Goal: Find specific page/section: Find specific page/section

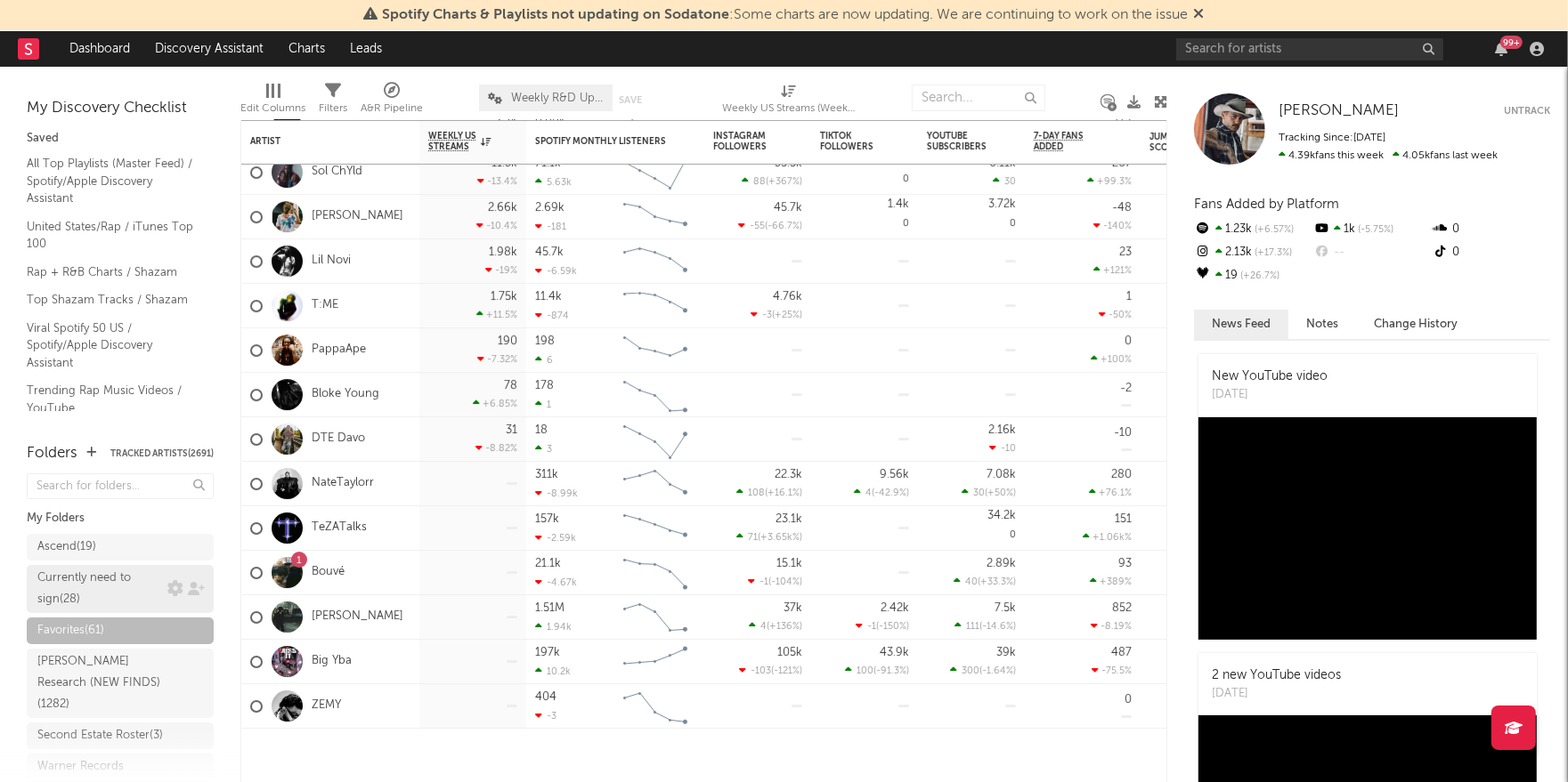
click at [92, 590] on div "Currently need to sign ( 28 )" at bounding box center [99, 589] width 125 height 43
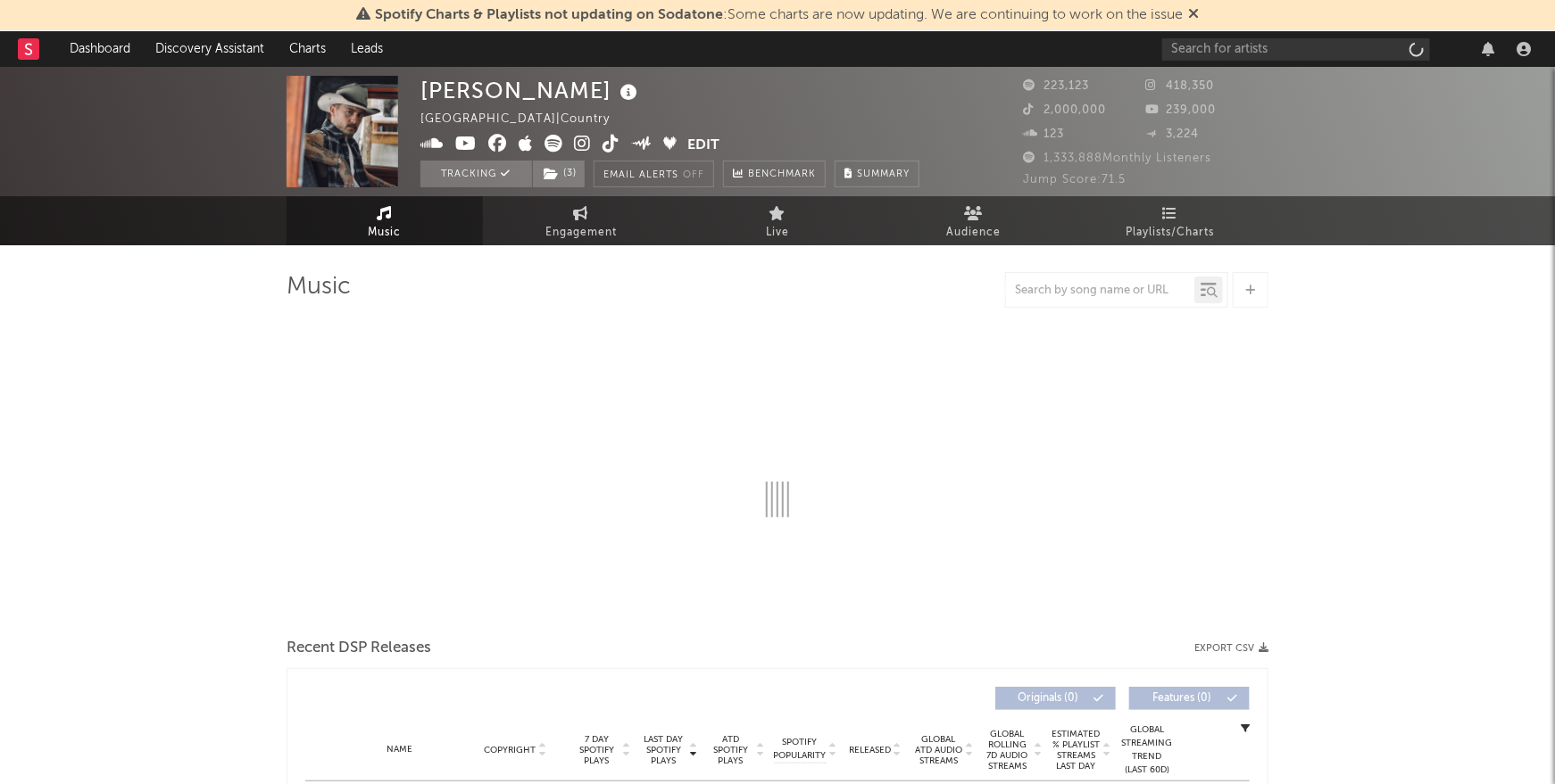
select select "6m"
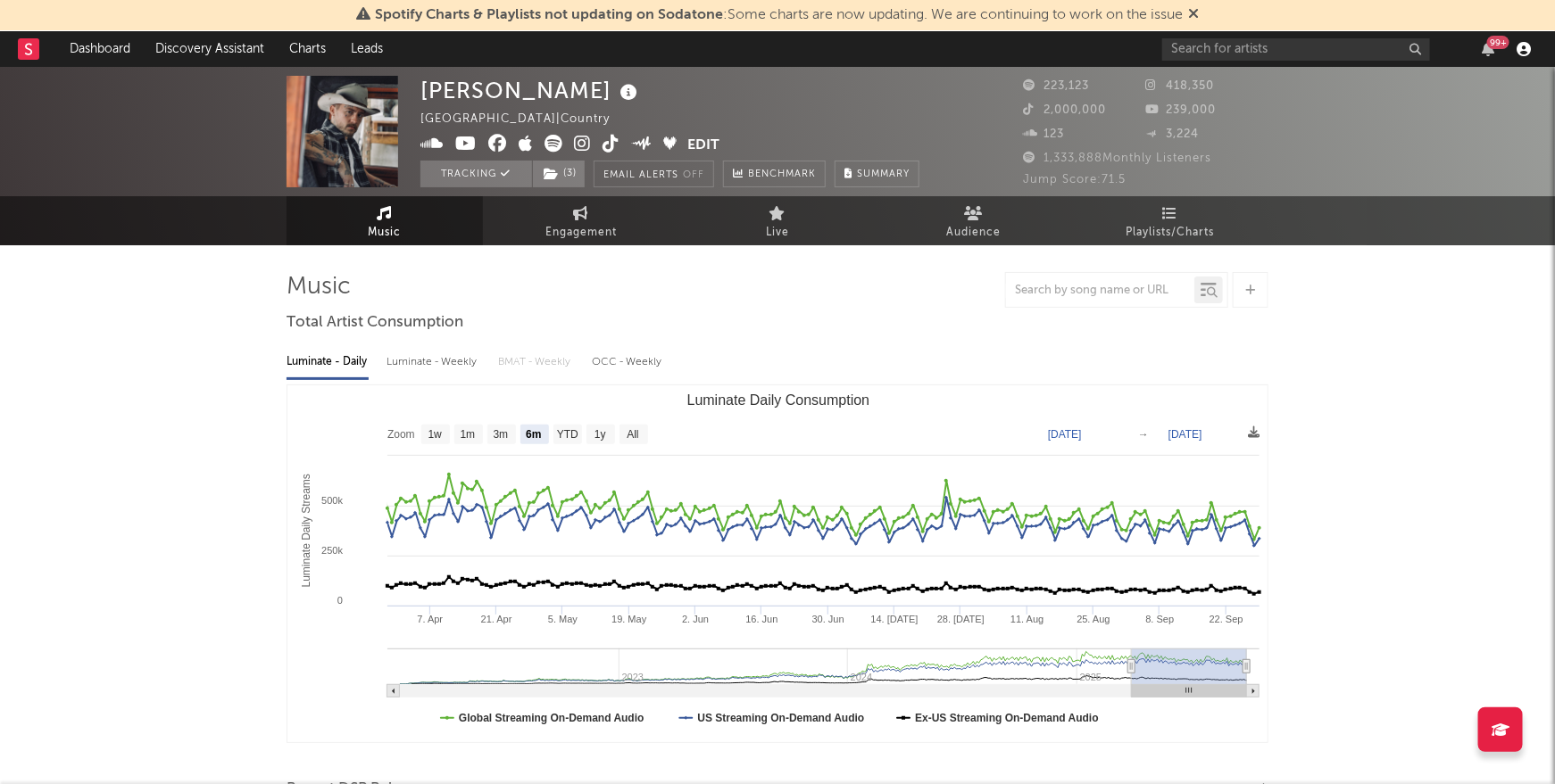
click at [1523, 47] on icon "button" at bounding box center [1522, 48] width 14 height 14
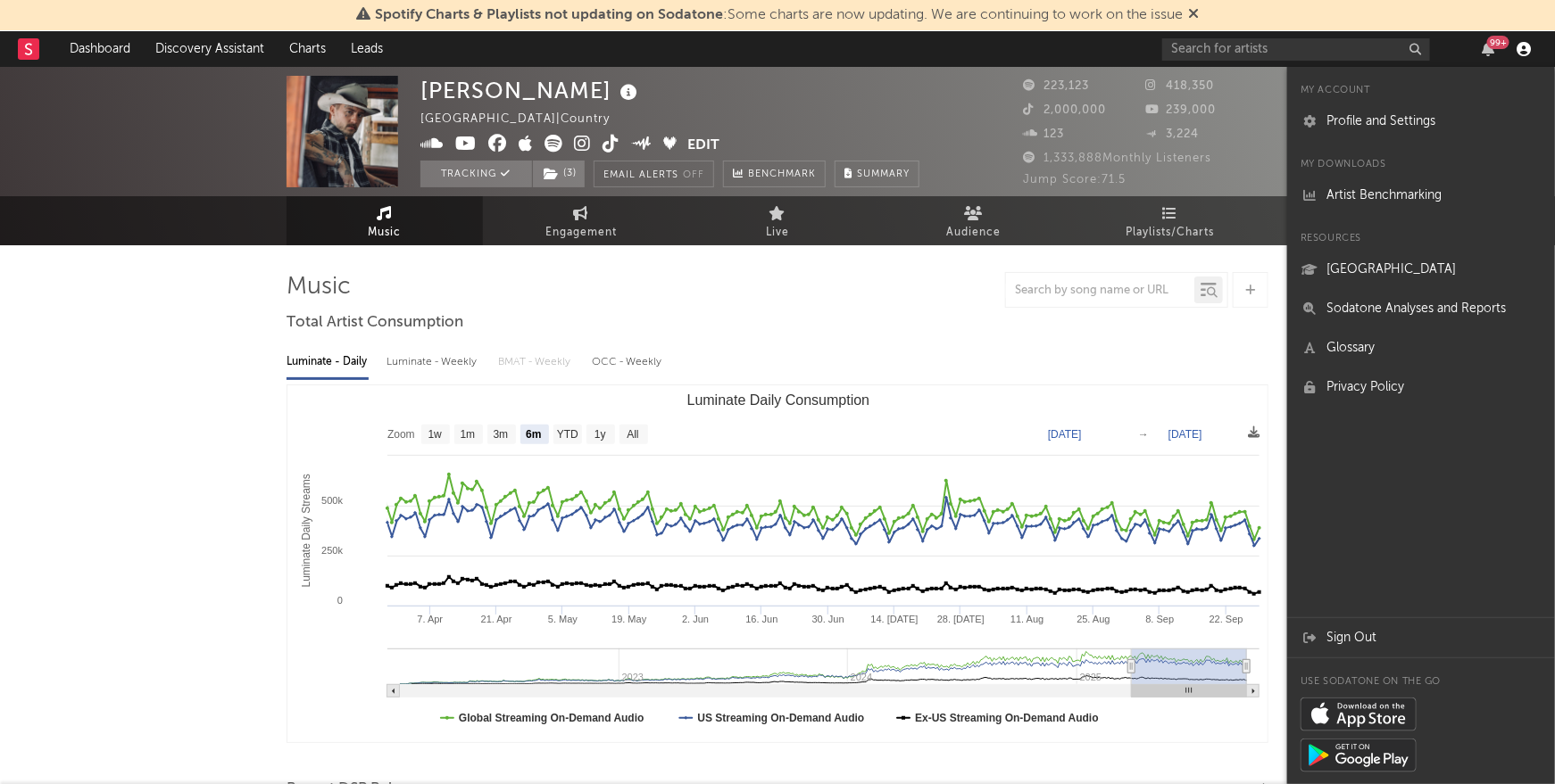
click at [1523, 46] on icon "button" at bounding box center [1522, 48] width 14 height 14
